Goal: Find specific page/section: Find specific page/section

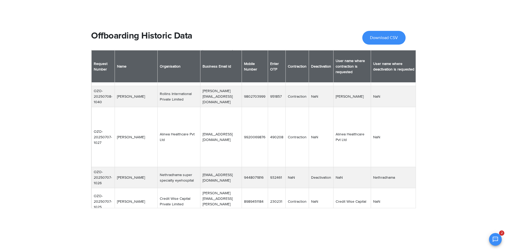
scroll to position [14, 0]
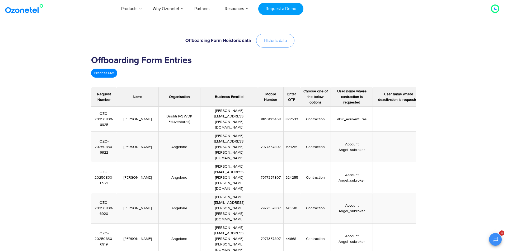
click at [281, 43] on span "Historic data" at bounding box center [275, 41] width 23 height 4
